Goal: Information Seeking & Learning: Learn about a topic

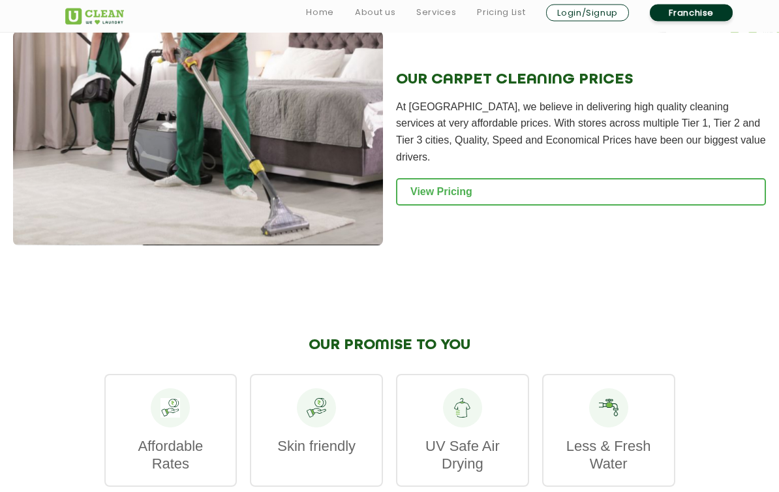
scroll to position [1427, 0]
click at [513, 196] on link "View Pricing" at bounding box center [581, 191] width 370 height 27
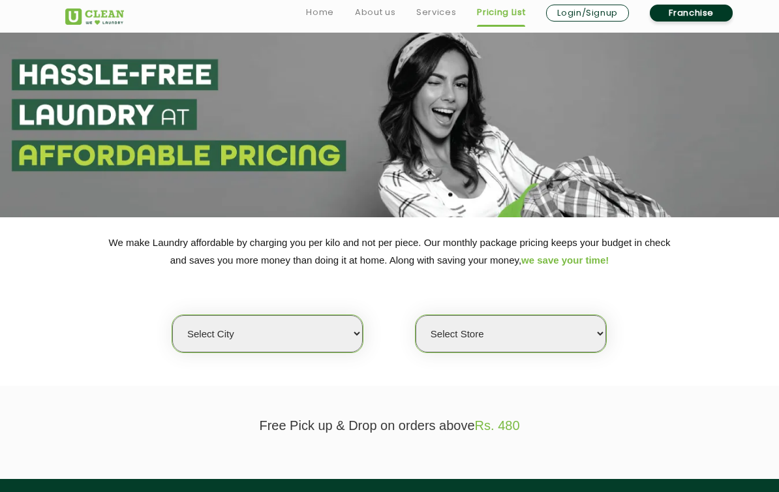
scroll to position [28, 0]
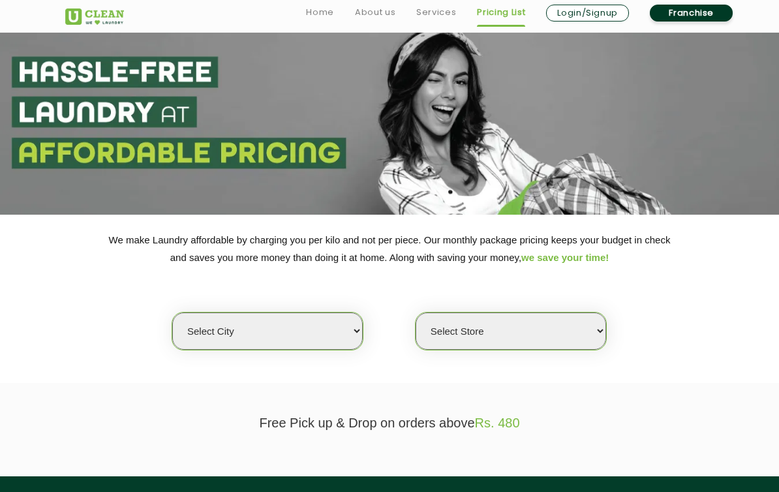
click at [356, 318] on select "Select city [GEOGRAPHIC_DATA] [GEOGRAPHIC_DATA] [GEOGRAPHIC_DATA] [GEOGRAPHIC_D…" at bounding box center [267, 331] width 191 height 37
select select "6"
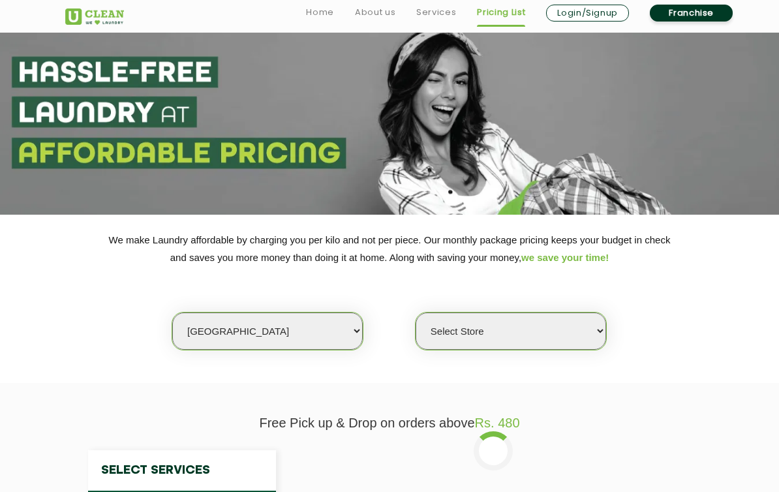
click at [595, 327] on select "Select Store [GEOGRAPHIC_DATA] [GEOGRAPHIC_DATA] UClean KR [GEOGRAPHIC_DATA] [G…" at bounding box center [511, 331] width 191 height 37
select select "115"
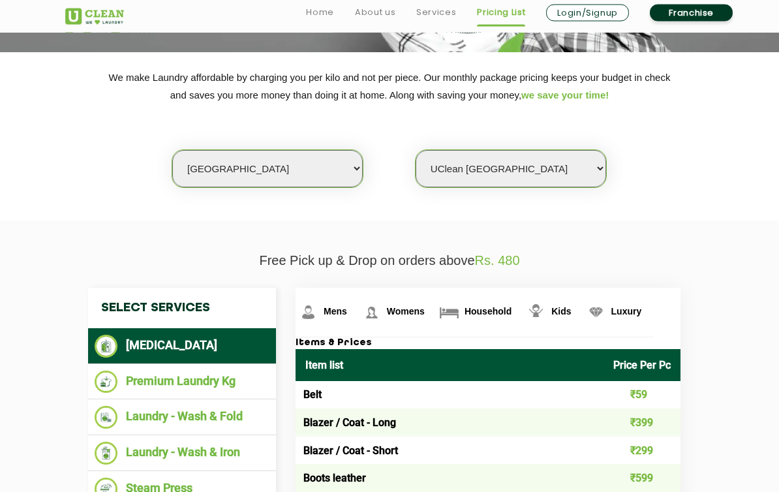
scroll to position [191, 0]
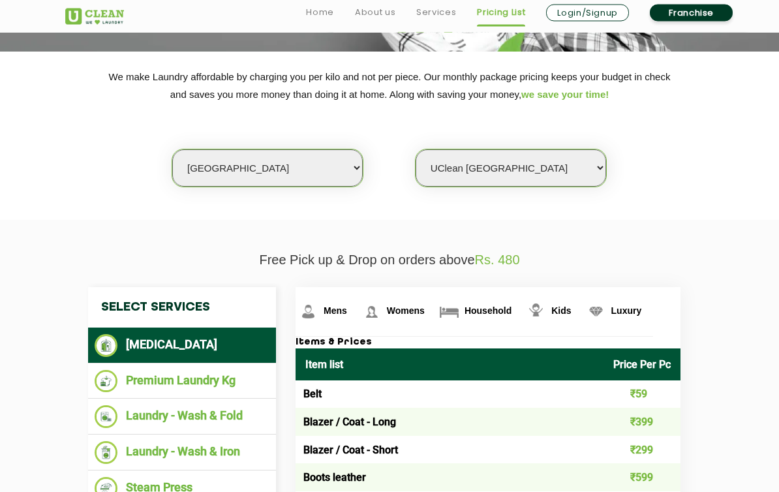
click at [320, 317] on img at bounding box center [308, 312] width 23 height 23
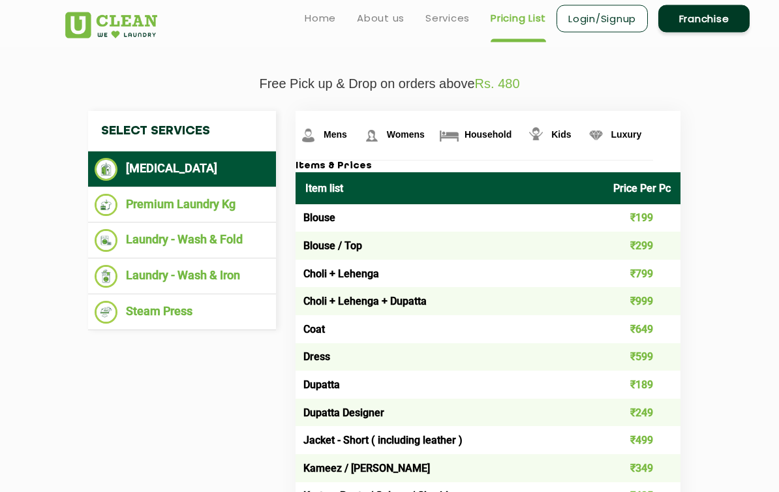
scroll to position [334, 0]
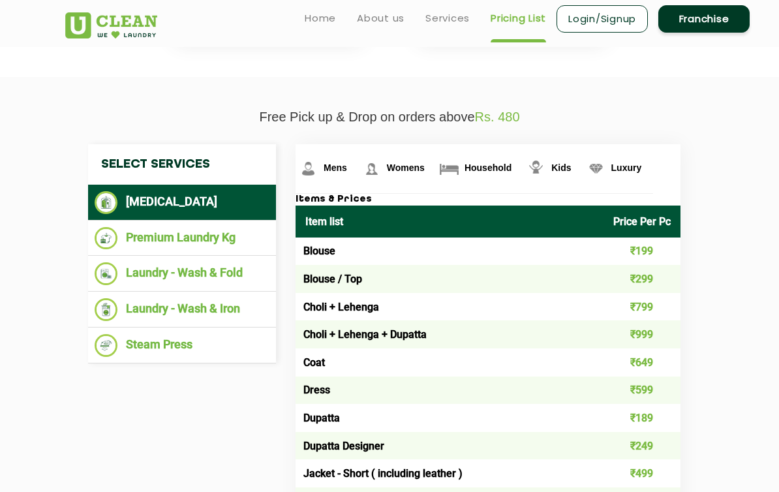
click at [320, 171] on img at bounding box center [308, 168] width 23 height 23
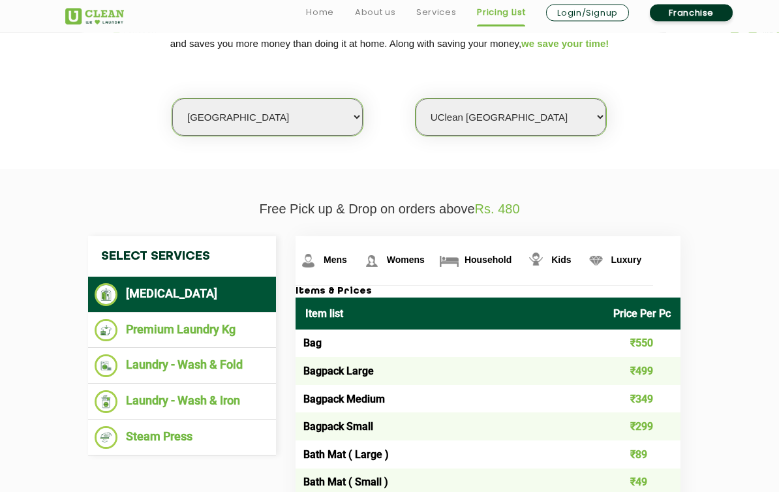
scroll to position [242, 0]
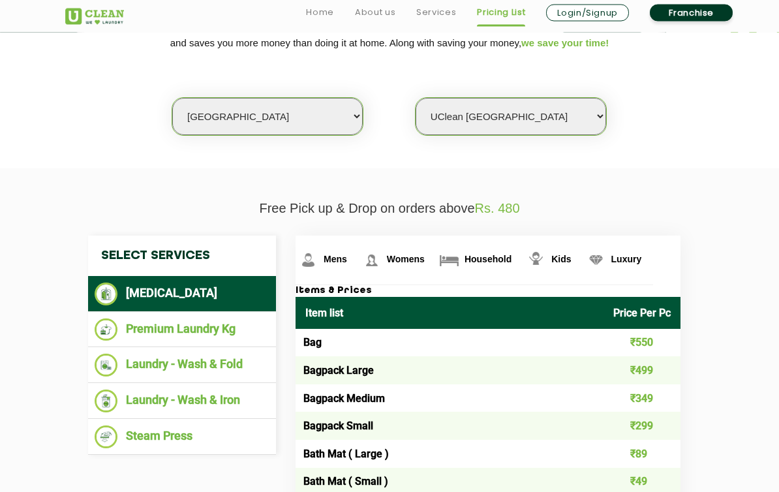
click at [445, 264] on img at bounding box center [449, 260] width 23 height 23
click at [320, 257] on img at bounding box center [308, 260] width 23 height 23
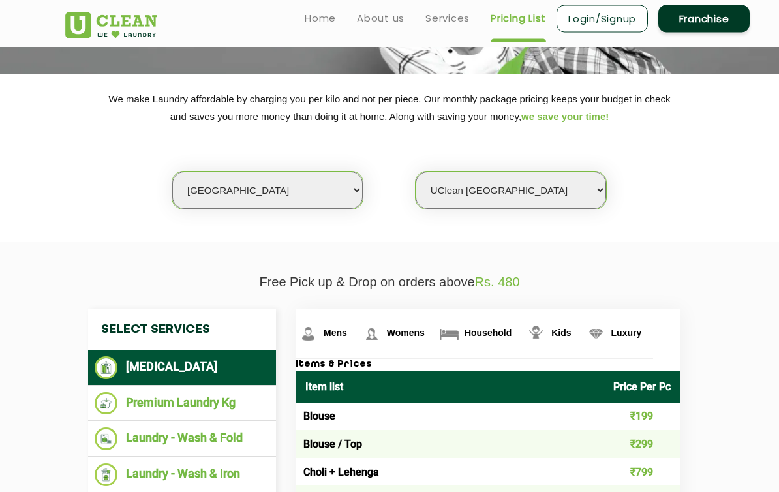
scroll to position [0, 0]
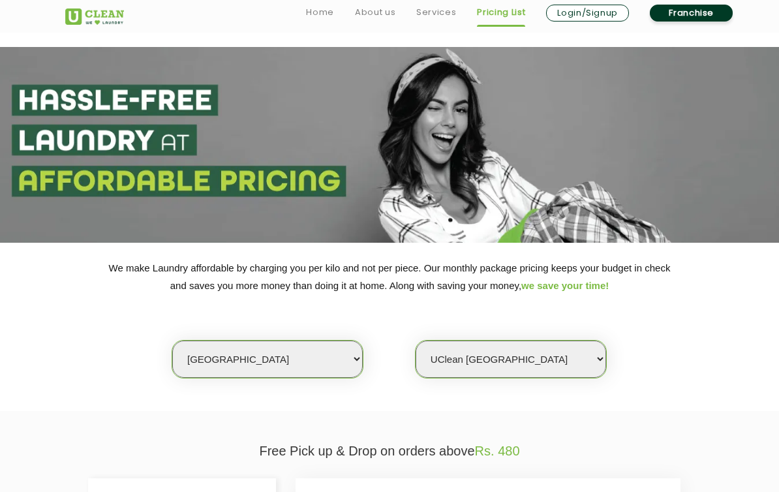
click at [441, 8] on link "Services" at bounding box center [436, 13] width 40 height 16
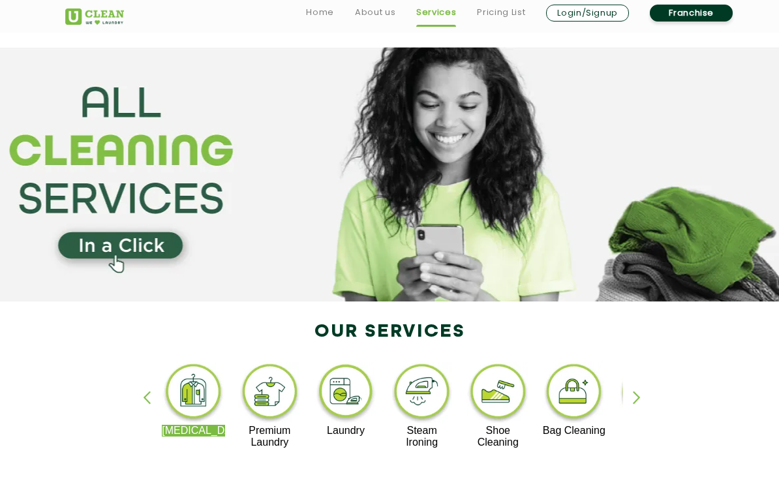
click at [639, 401] on div "button" at bounding box center [643, 409] width 20 height 36
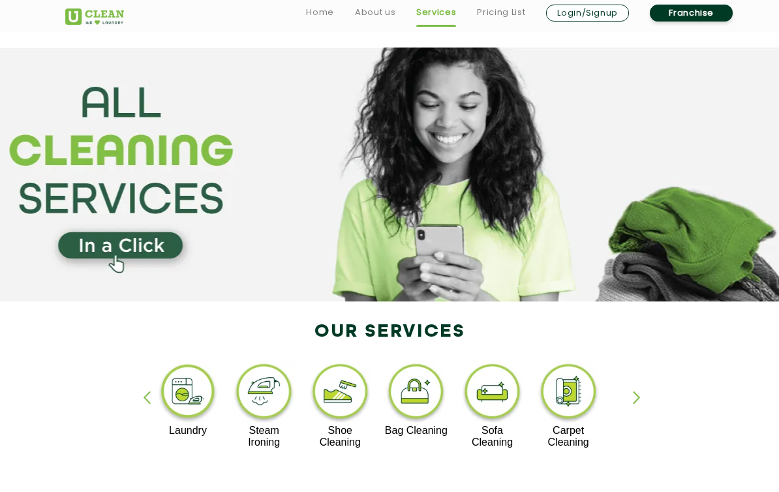
click at [574, 400] on img at bounding box center [568, 394] width 63 height 64
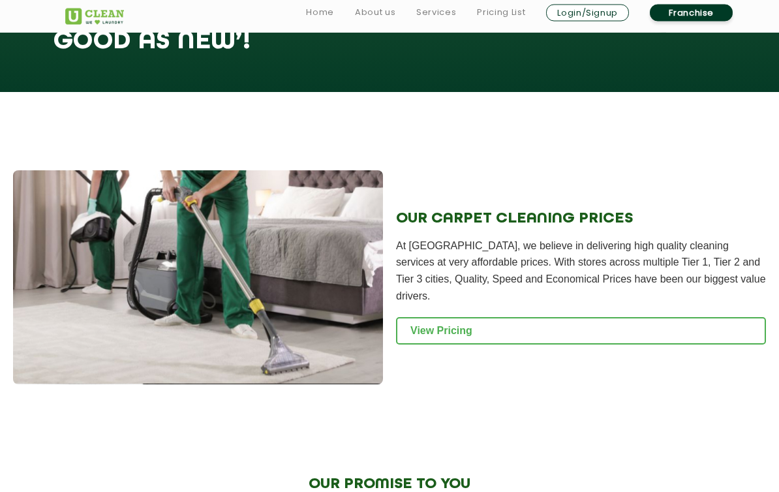
scroll to position [1289, 0]
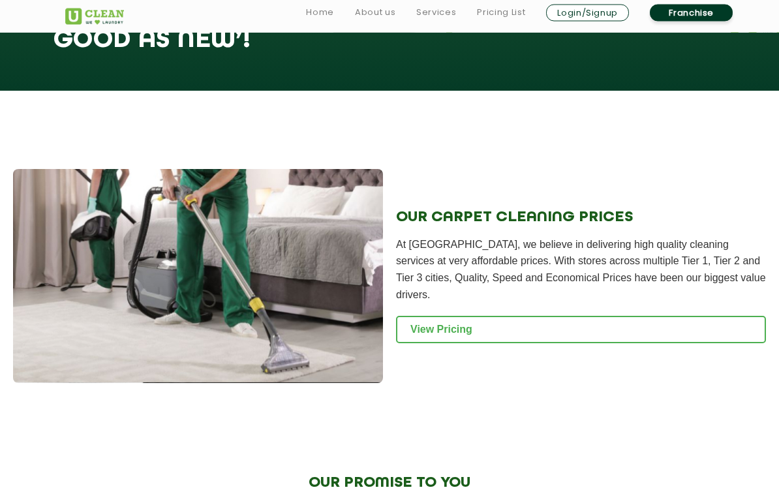
click at [526, 337] on link "View Pricing" at bounding box center [581, 330] width 370 height 27
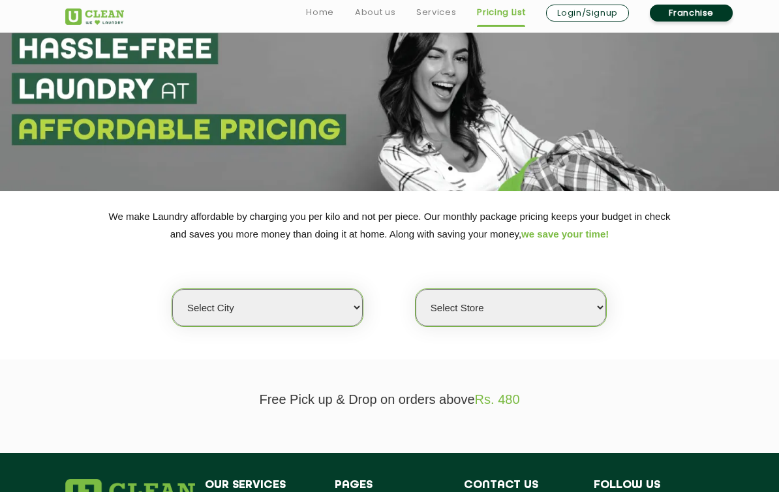
scroll to position [56, 0]
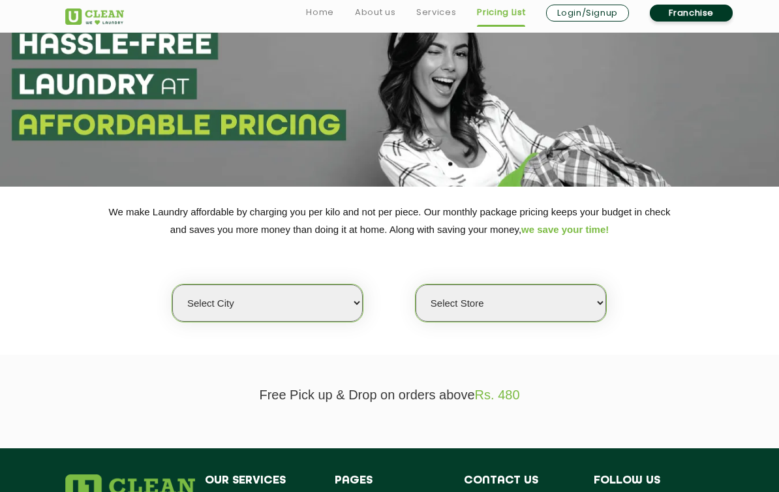
click at [354, 297] on select "Select city [GEOGRAPHIC_DATA] [GEOGRAPHIC_DATA] [GEOGRAPHIC_DATA] [GEOGRAPHIC_D…" at bounding box center [267, 303] width 191 height 37
select select "6"
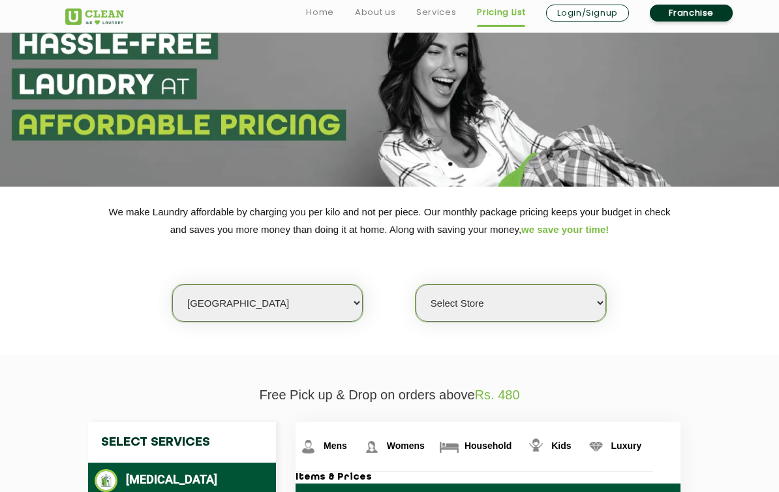
click at [590, 299] on select "Select Store [GEOGRAPHIC_DATA] [GEOGRAPHIC_DATA] UClean KR [GEOGRAPHIC_DATA] [G…" at bounding box center [511, 303] width 191 height 37
select select "115"
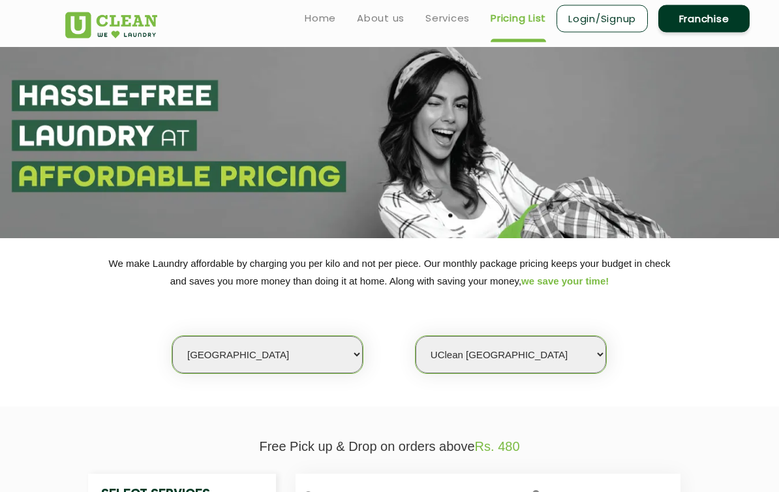
scroll to position [0, 0]
